Goal: Transaction & Acquisition: Purchase product/service

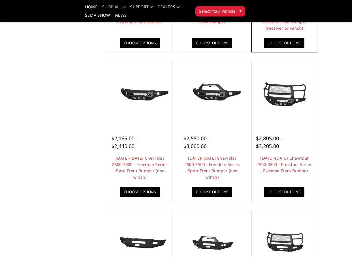
scroll to position [262, 0]
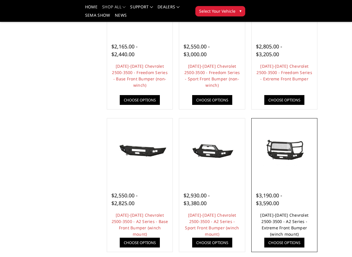
click at [290, 214] on link "[DATE]-[DATE] Chevrolet 2500-3500 - A2 Series - Extreme Front Bumper (winch mou…" at bounding box center [284, 224] width 48 height 25
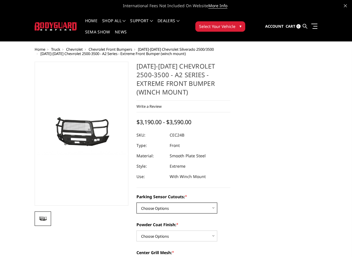
select select "2245"
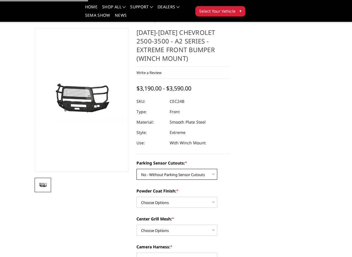
scroll to position [60, 0]
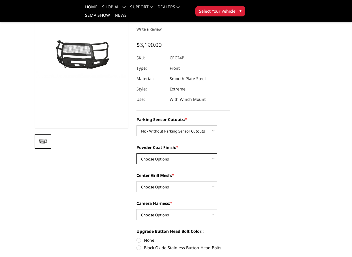
select select "2248"
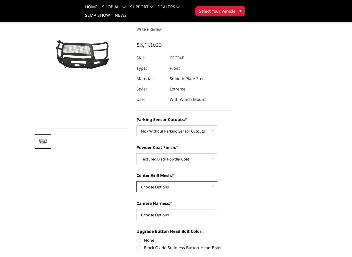
select select "2249"
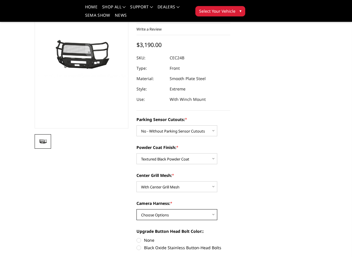
select select "2252"
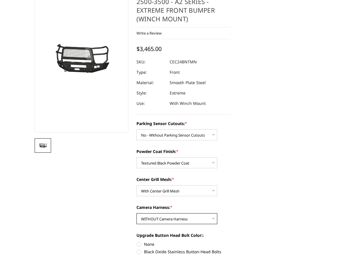
scroll to position [0, 0]
